Goal: Check status

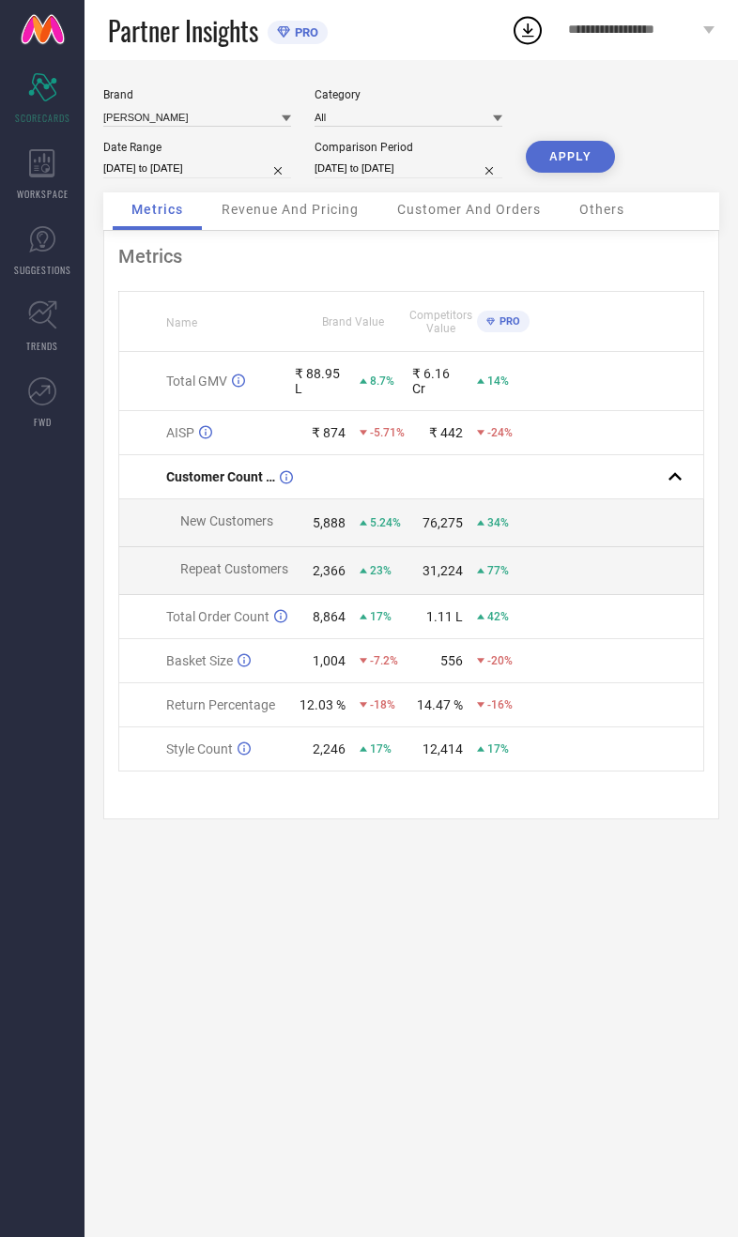
select select "8"
select select "2025"
select select "9"
select select "2025"
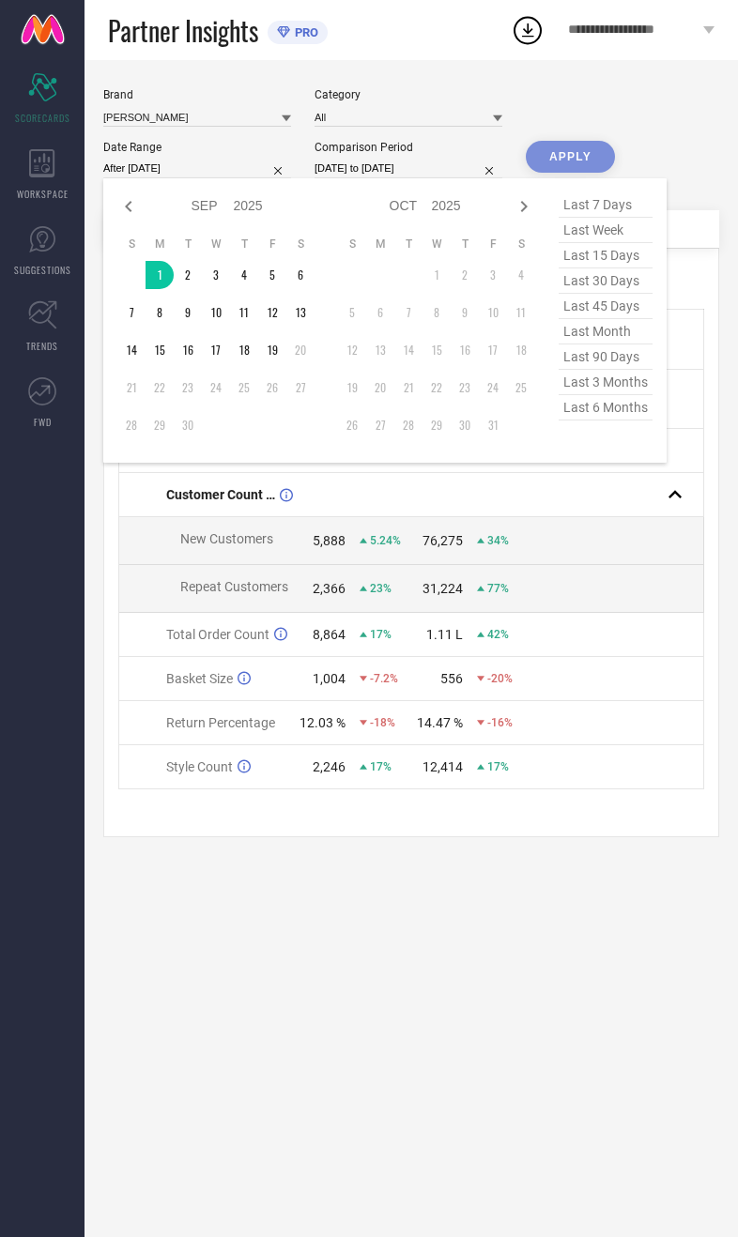
type input "[DATE] to [DATE]"
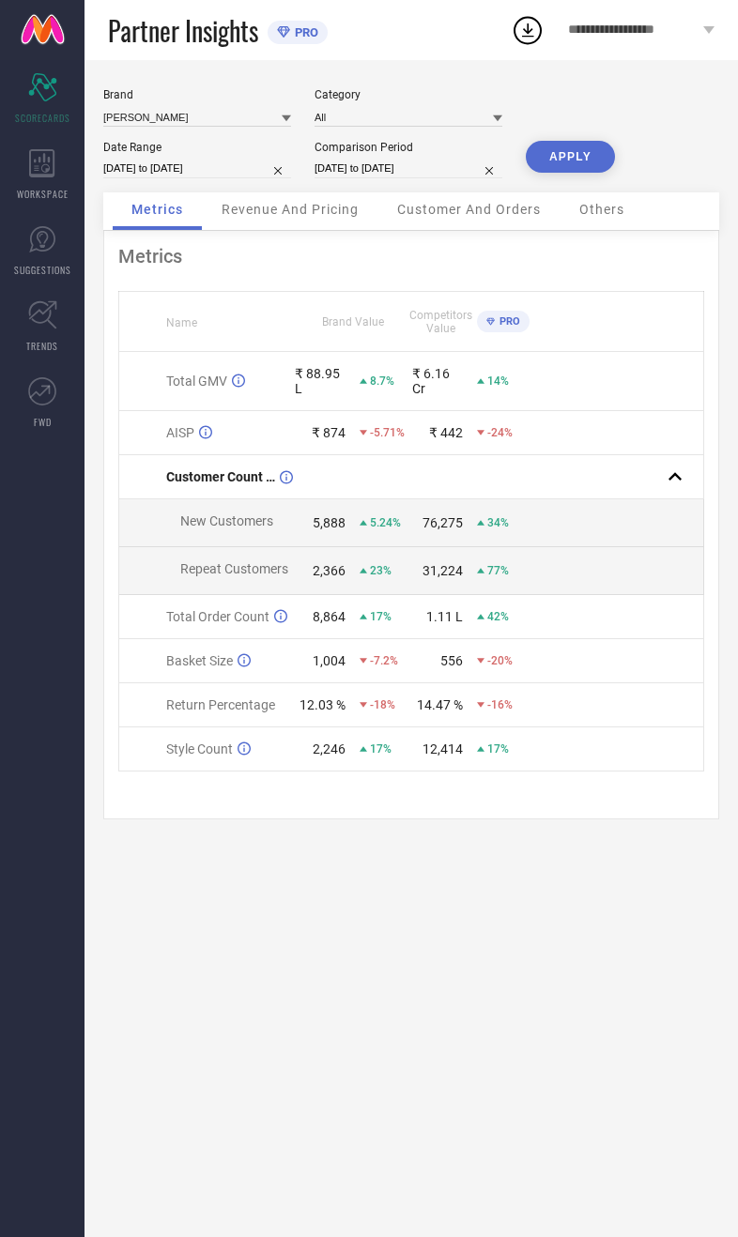
select select "8"
select select "2024"
select select "9"
select select "2024"
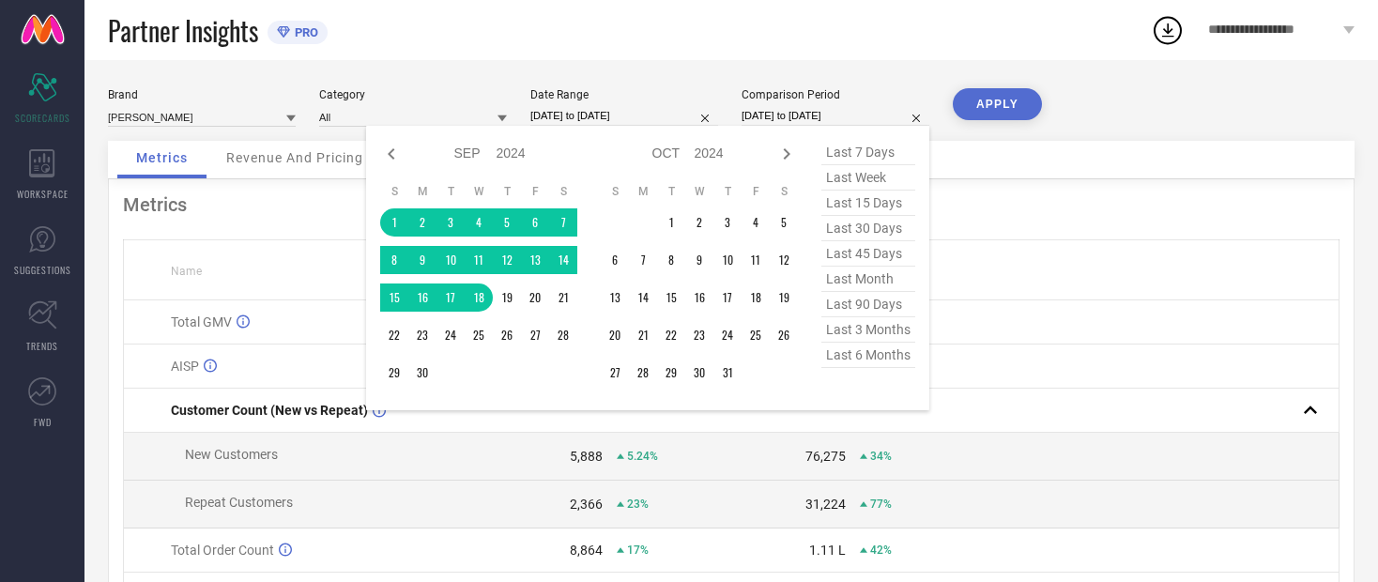
click at [386, 210] on table "S M T W T F S 1 2 3 4 5 6 7 8 9 10 11 12 13 14 15 16 17 18 19 20 21 22 23 24 25…" at bounding box center [478, 286] width 197 height 222
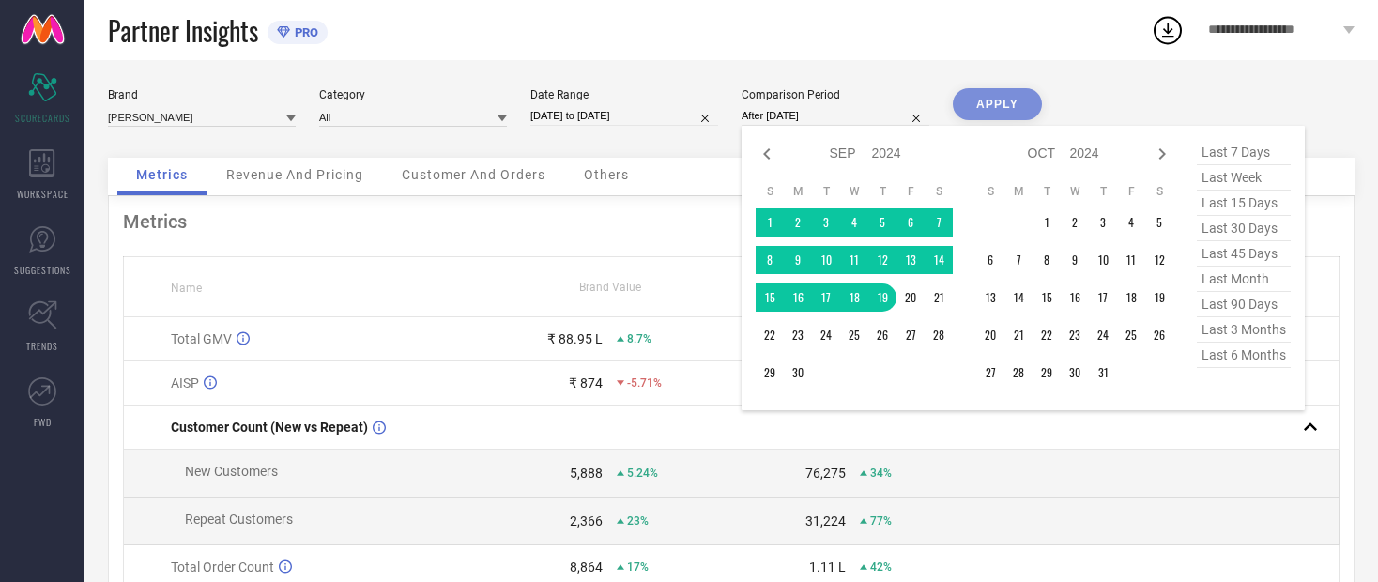
type input "[DATE] to [DATE]"
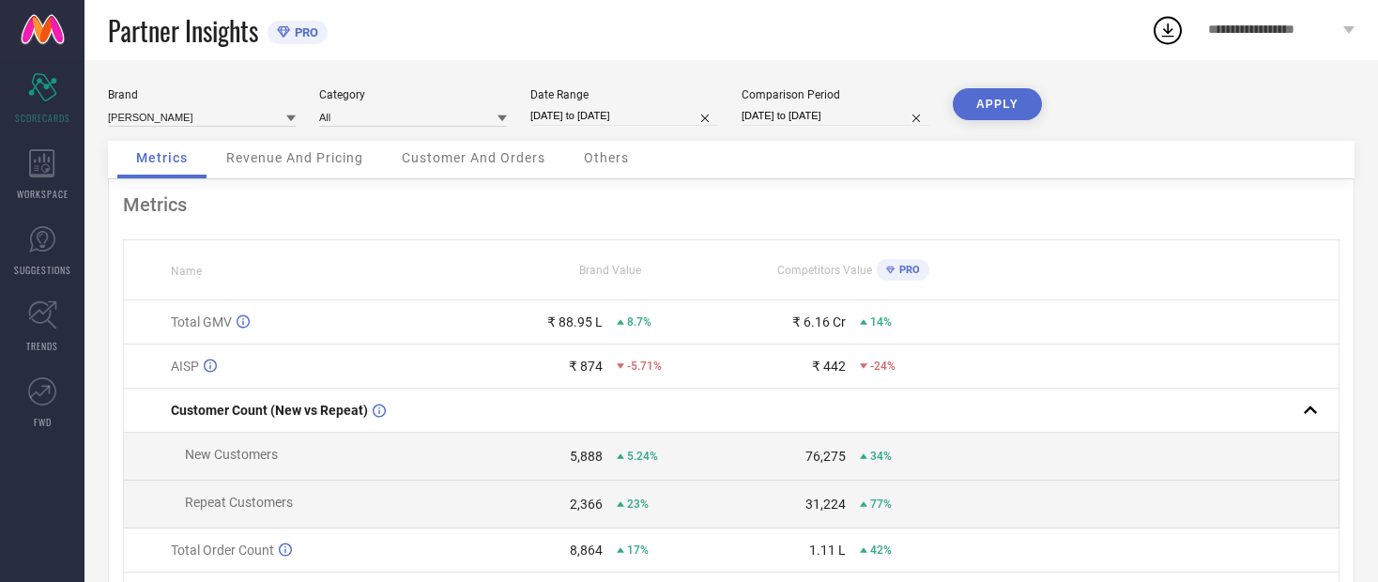
click at [737, 112] on button "APPLY" at bounding box center [997, 104] width 89 height 32
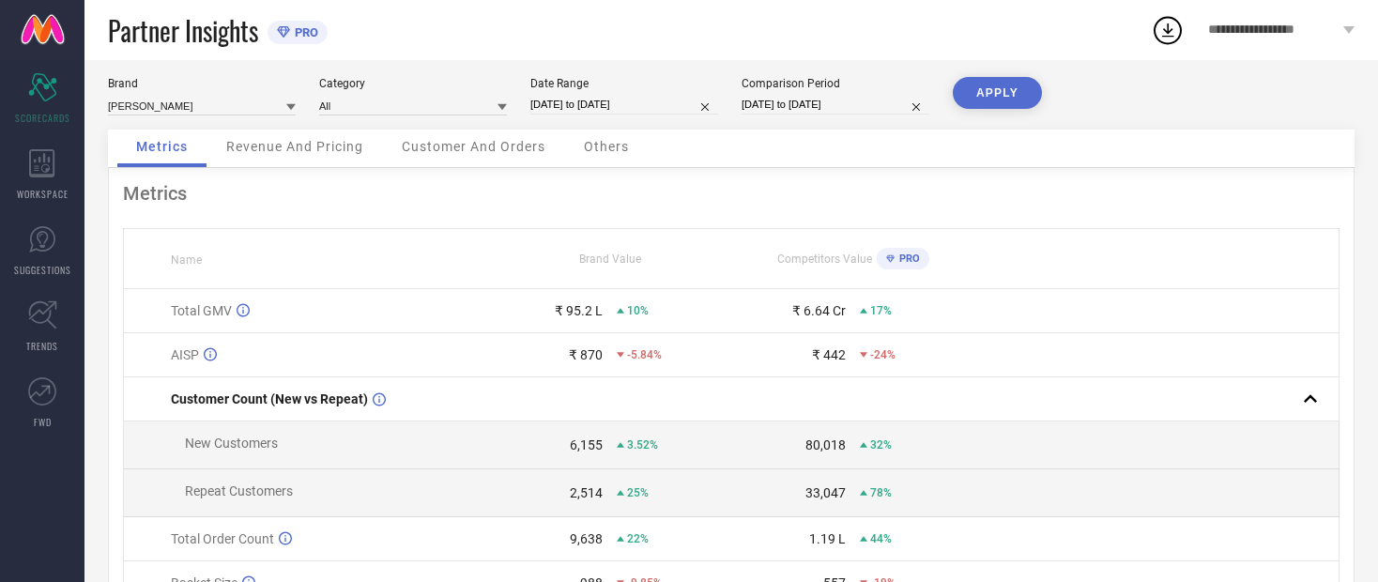
scroll to position [57, 0]
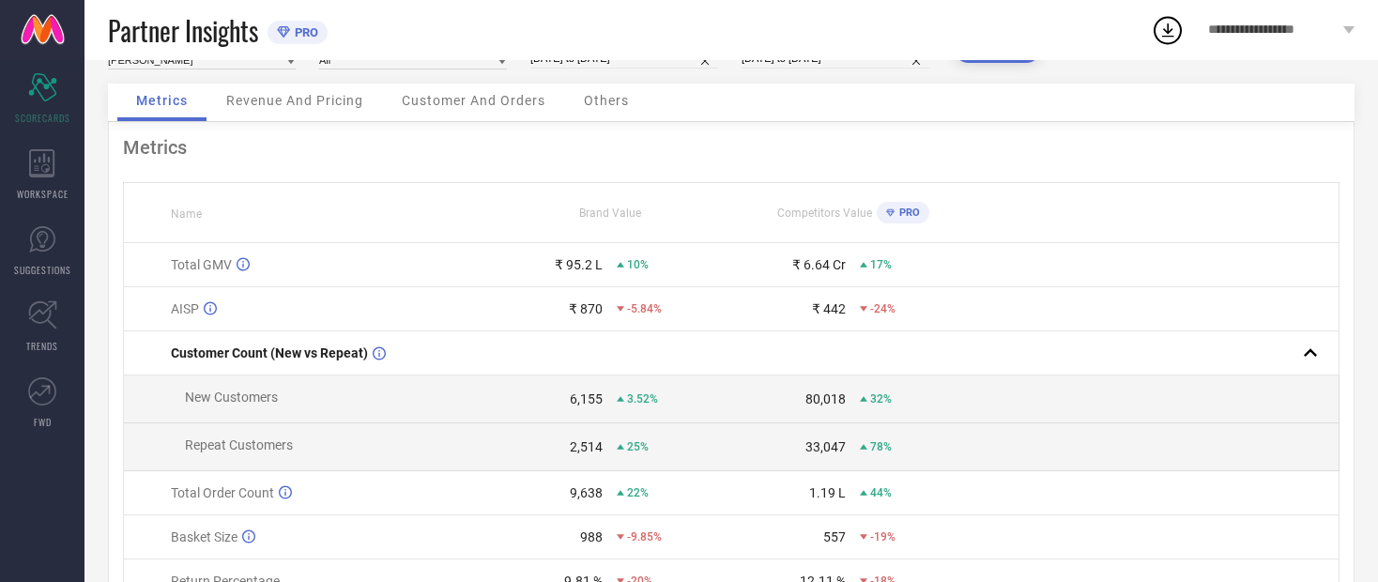
click at [264, 121] on div "Revenue And Pricing" at bounding box center [294, 103] width 175 height 38
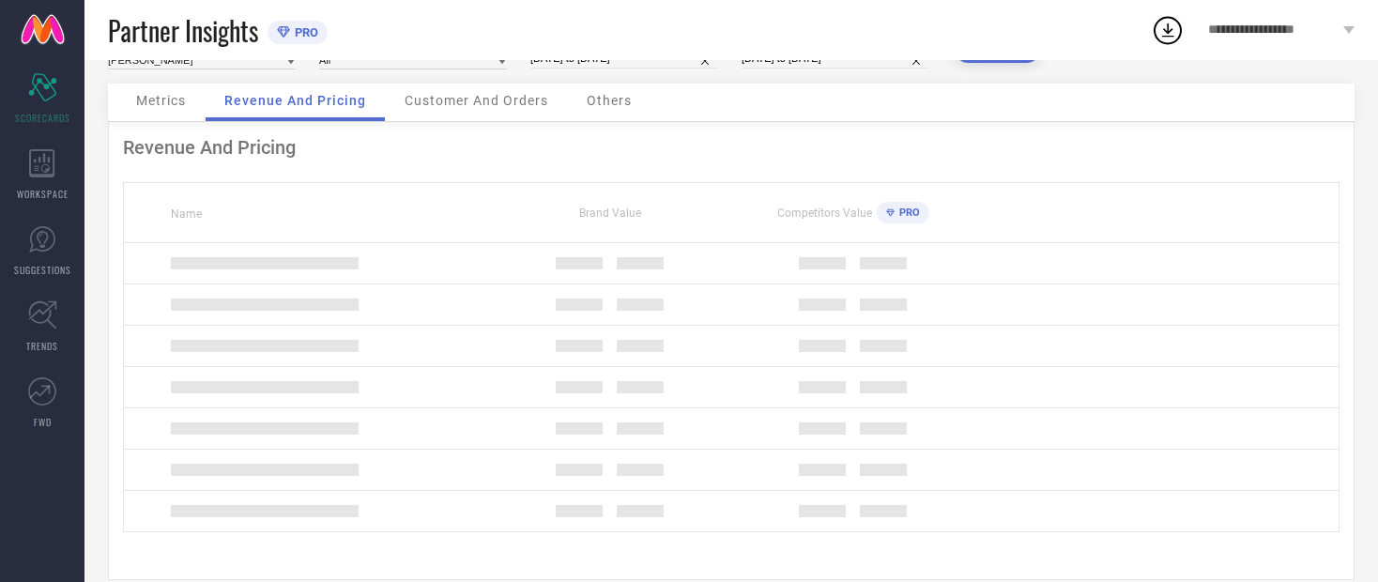
scroll to position [87, 0]
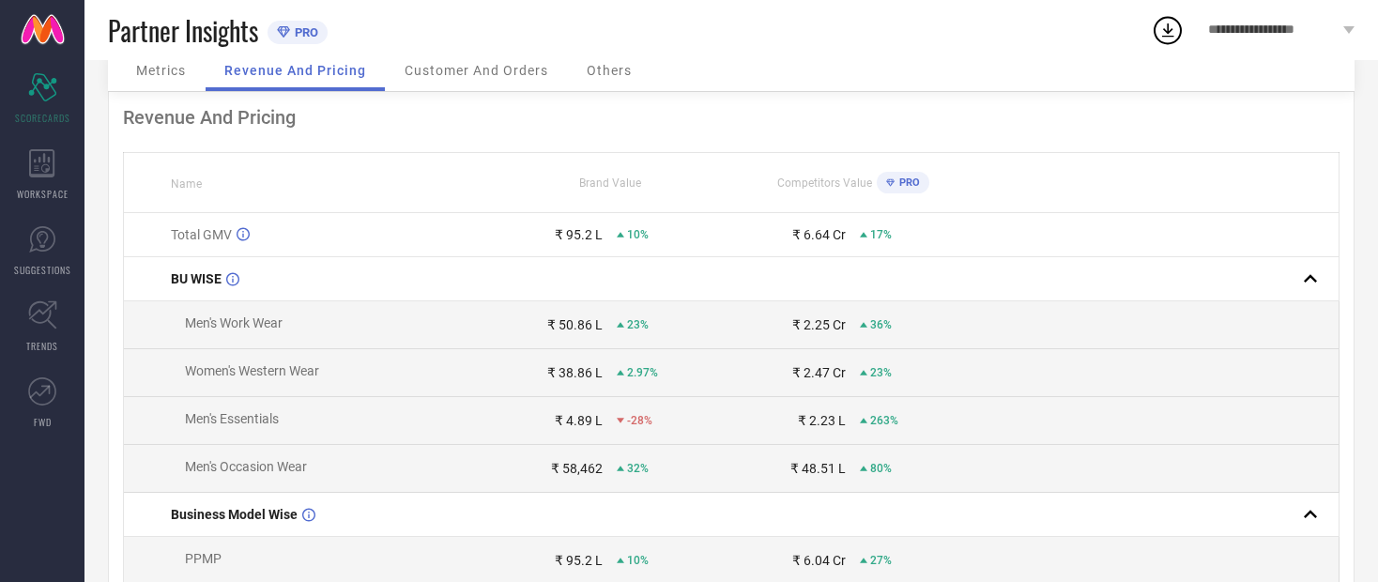
click at [141, 62] on div "Metrics" at bounding box center [160, 73] width 87 height 38
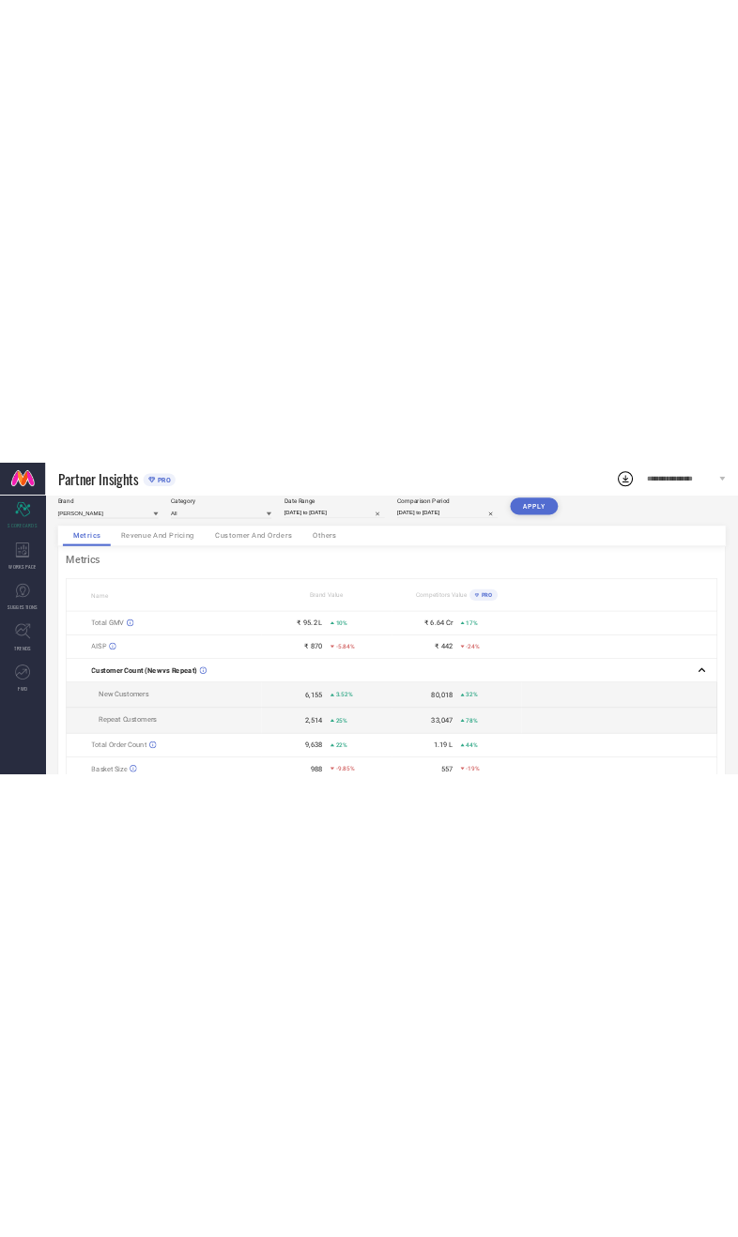
scroll to position [0, 0]
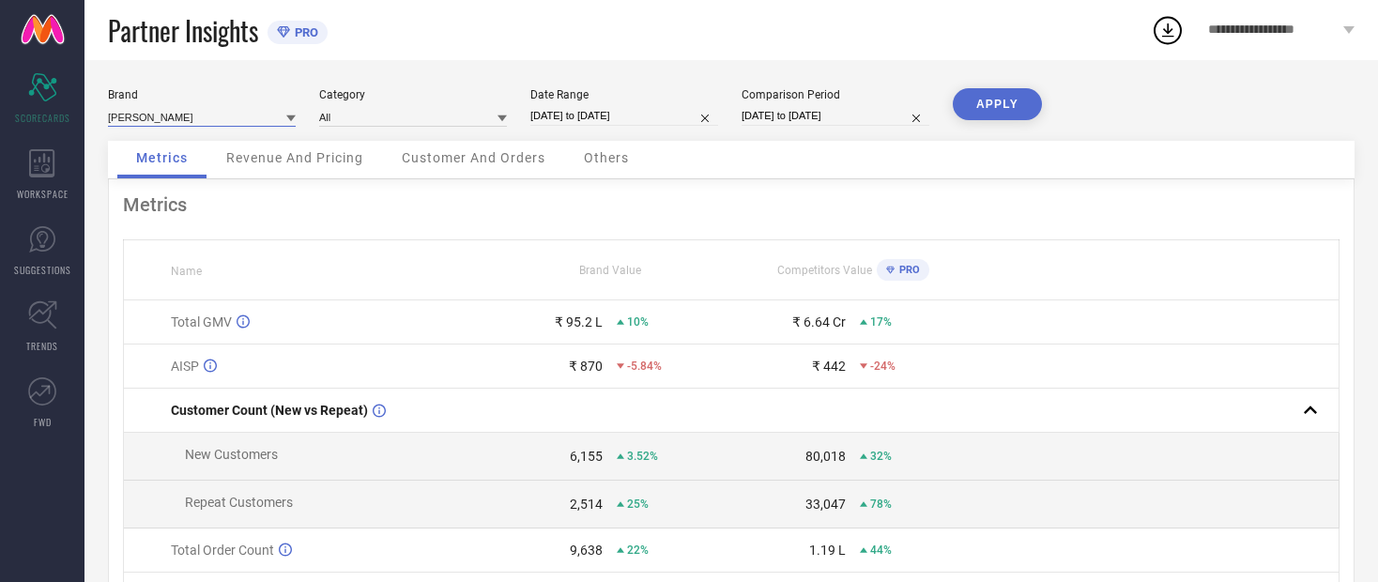
click at [141, 108] on input at bounding box center [202, 117] width 188 height 20
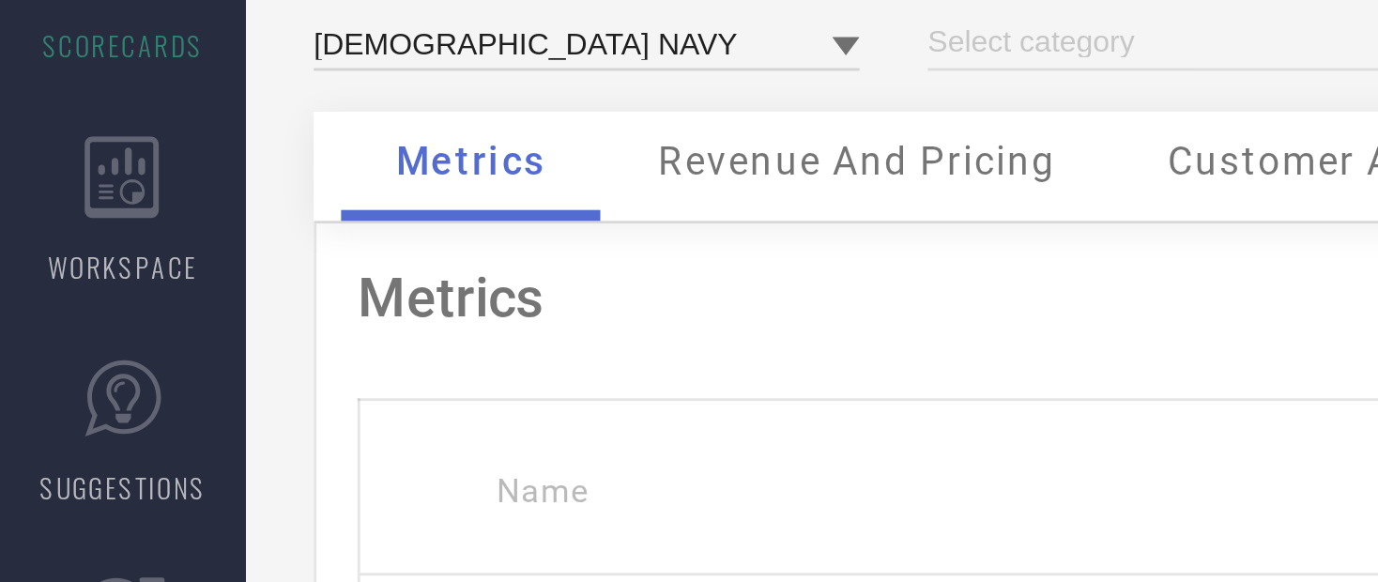
type input "All"
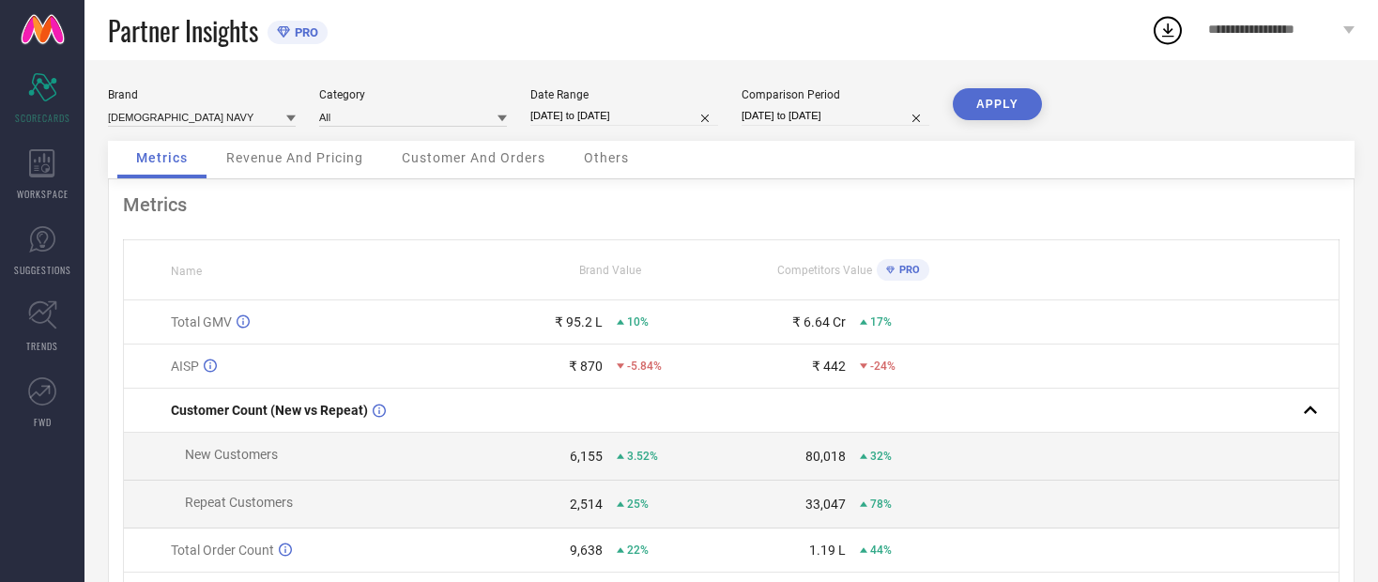
click at [737, 117] on button "APPLY" at bounding box center [997, 104] width 89 height 32
click at [284, 165] on span "Revenue And Pricing" at bounding box center [294, 157] width 137 height 15
